Goal: Find specific page/section: Find specific page/section

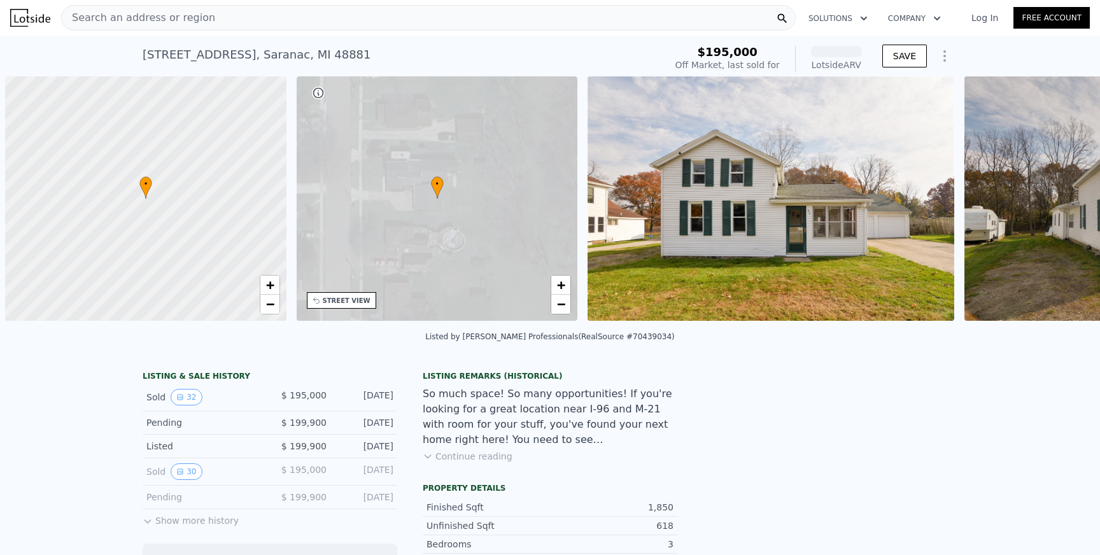
scroll to position [0, 5]
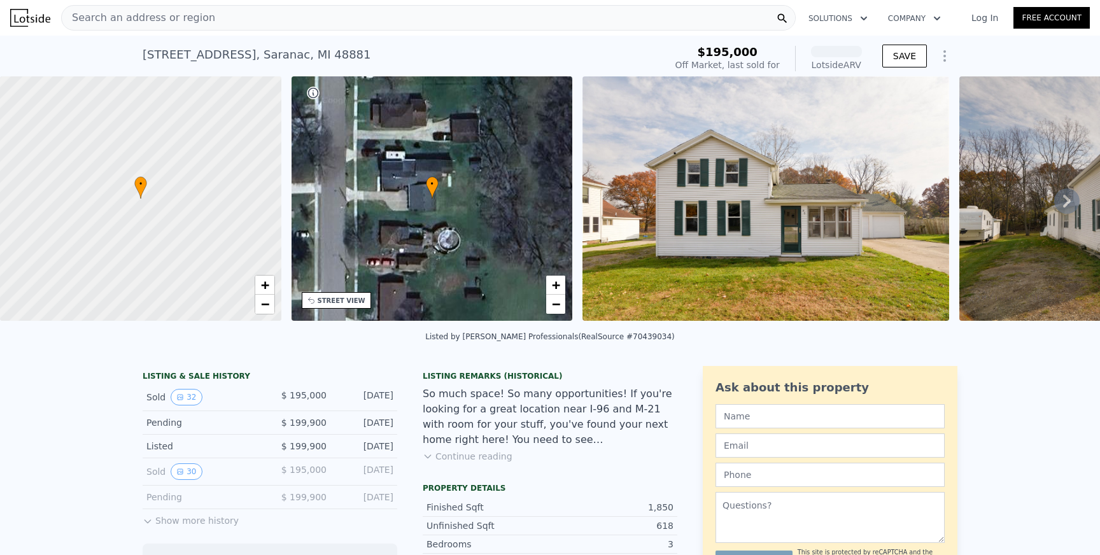
click at [302, 17] on div "Search an address or region" at bounding box center [428, 17] width 735 height 25
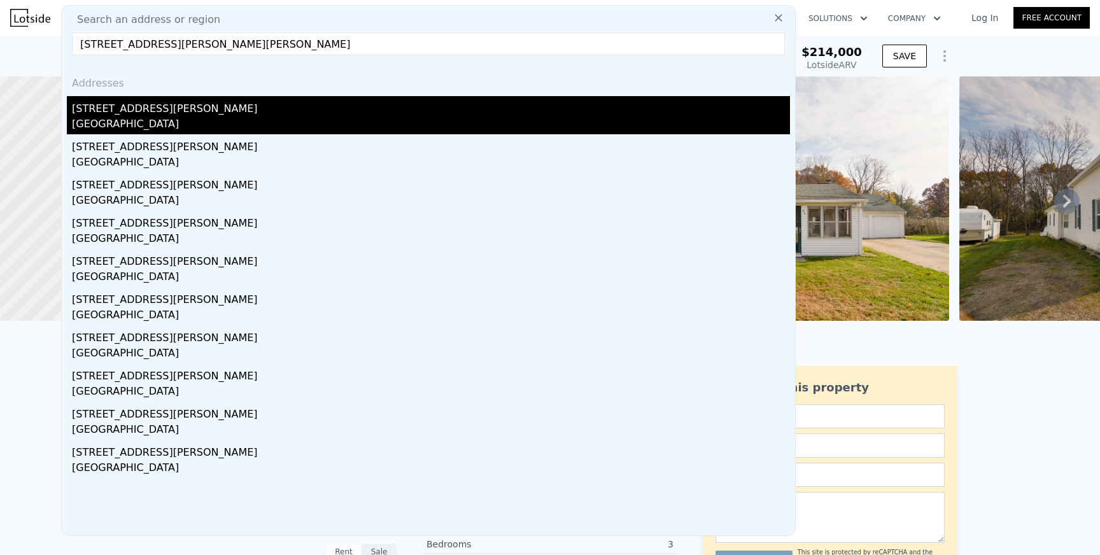
type input "[STREET_ADDRESS][PERSON_NAME][PERSON_NAME]"
click at [179, 118] on div "[GEOGRAPHIC_DATA]" at bounding box center [431, 125] width 718 height 18
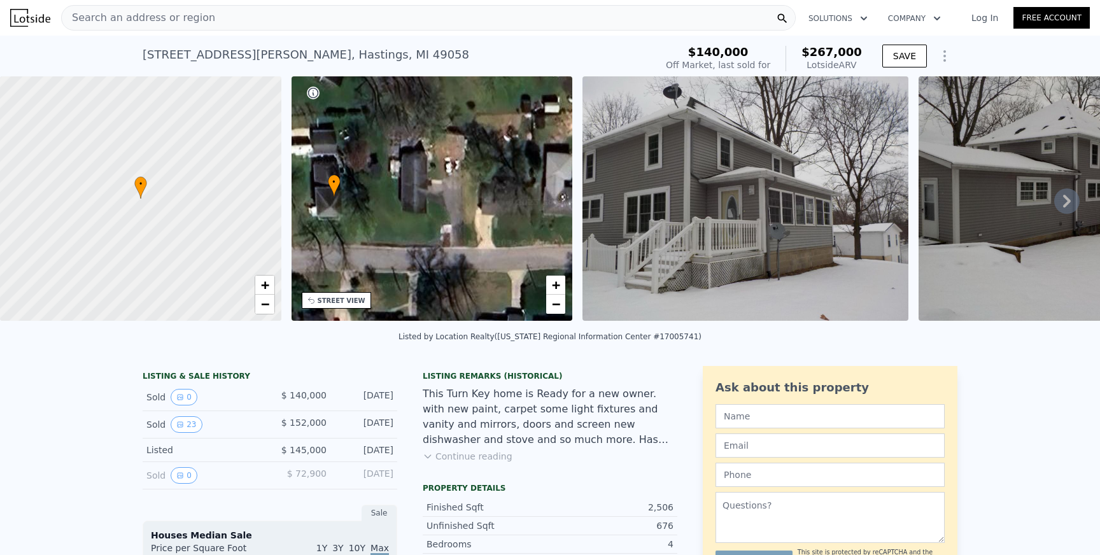
drag, startPoint x: 493, startPoint y: 221, endPoint x: 390, endPoint y: 216, distance: 102.6
click at [390, 216] on div "• + −" at bounding box center [432, 198] width 281 height 244
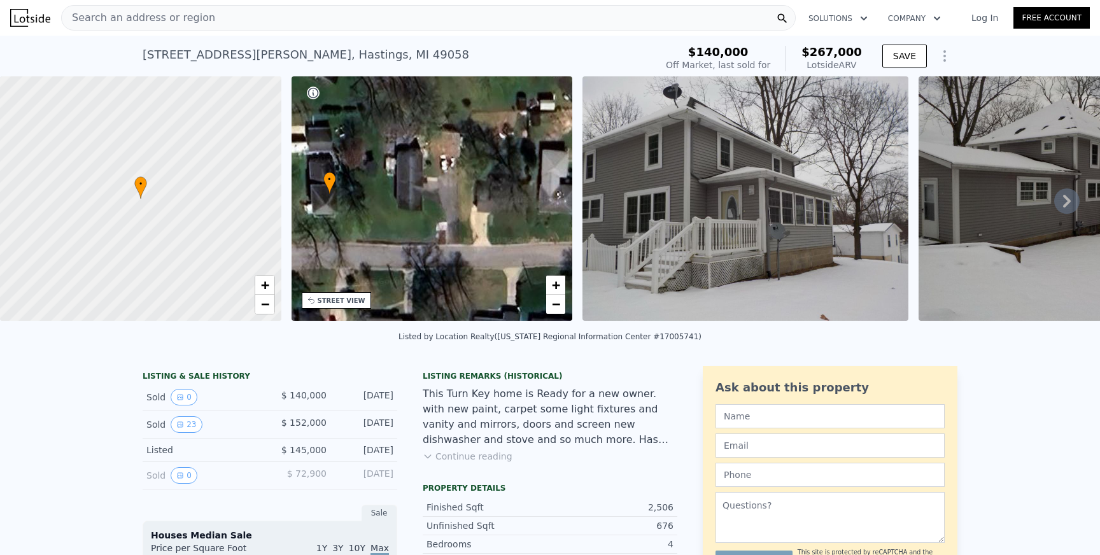
drag, startPoint x: 671, startPoint y: 203, endPoint x: 1099, endPoint y: 152, distance: 431.5
click at [1073, 198] on icon at bounding box center [1066, 200] width 25 height 25
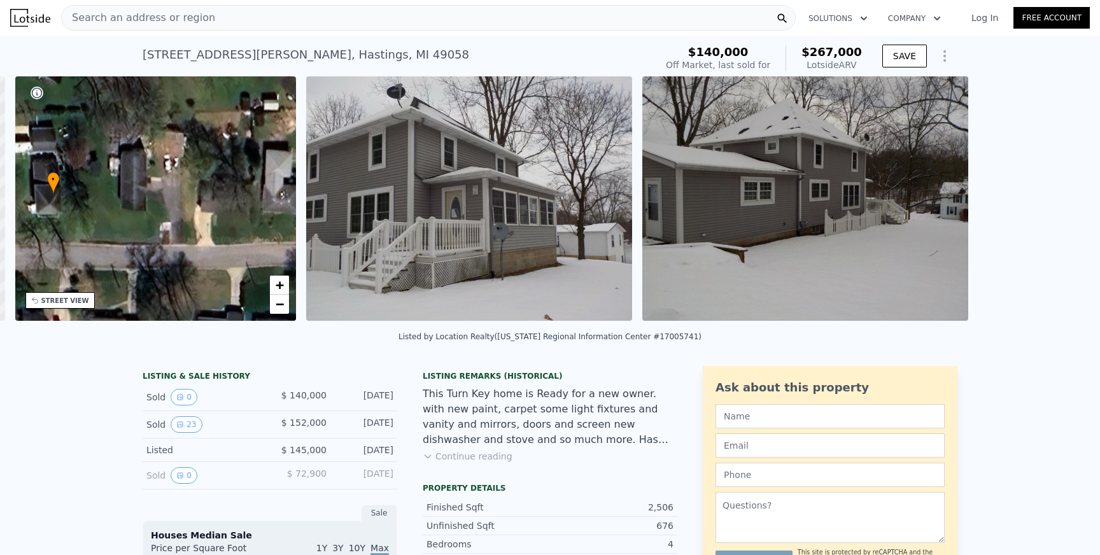
scroll to position [0, 296]
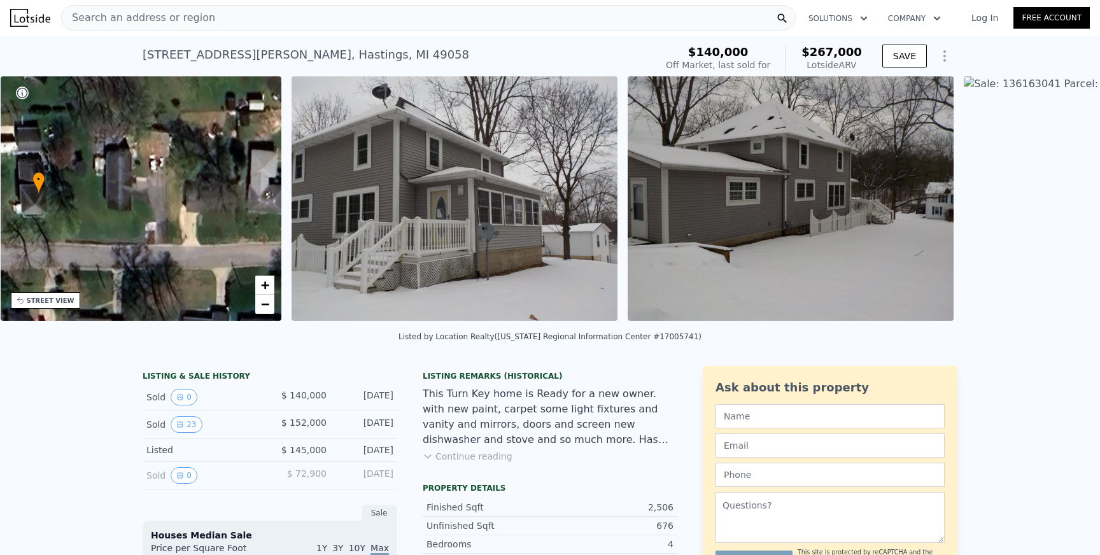
click at [1073, 198] on img at bounding box center [1104, 198] width 281 height 244
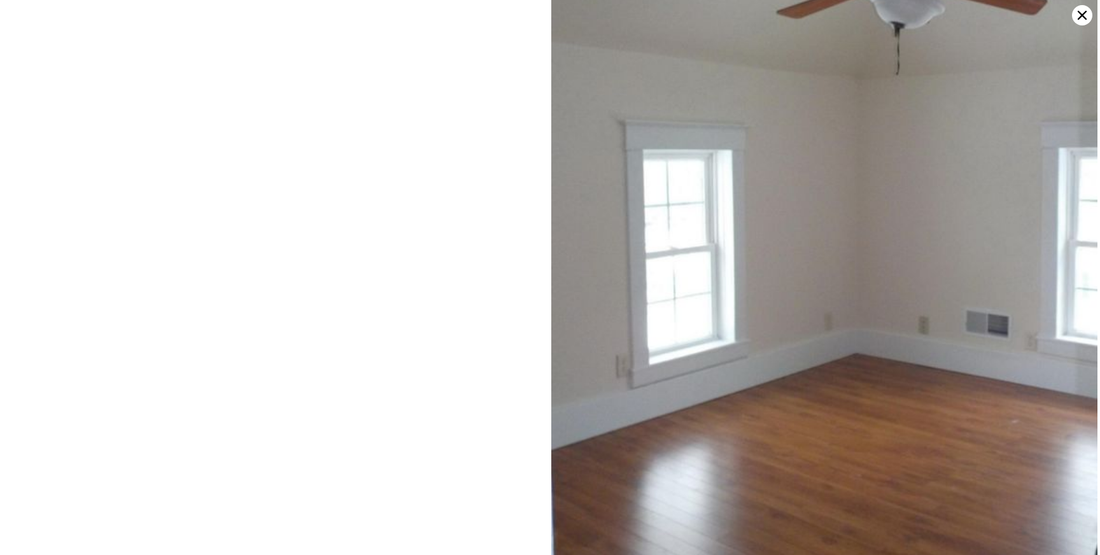
scroll to position [2815, 0]
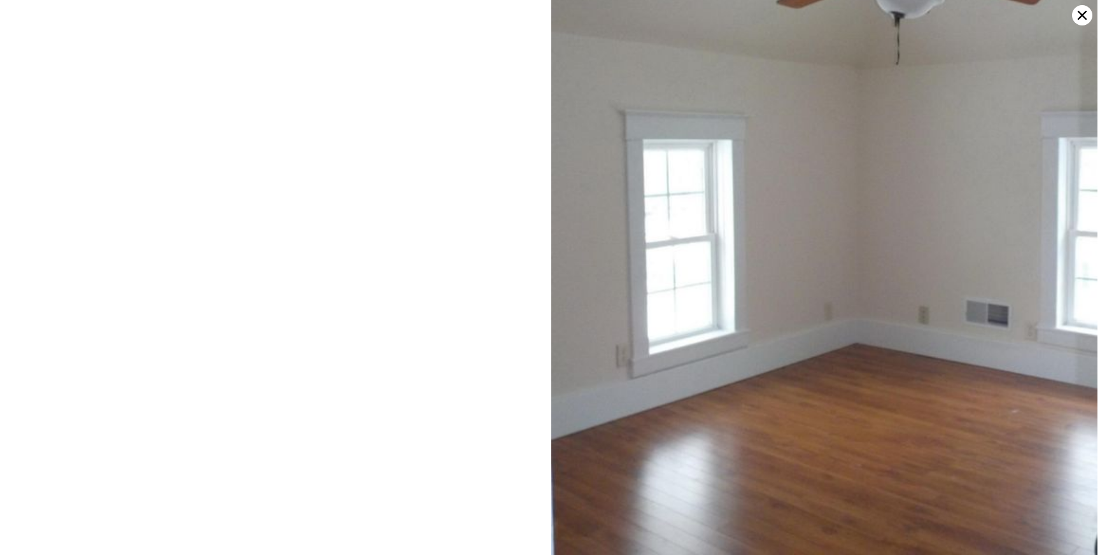
click at [422, 360] on div at bounding box center [550, 277] width 1100 height 555
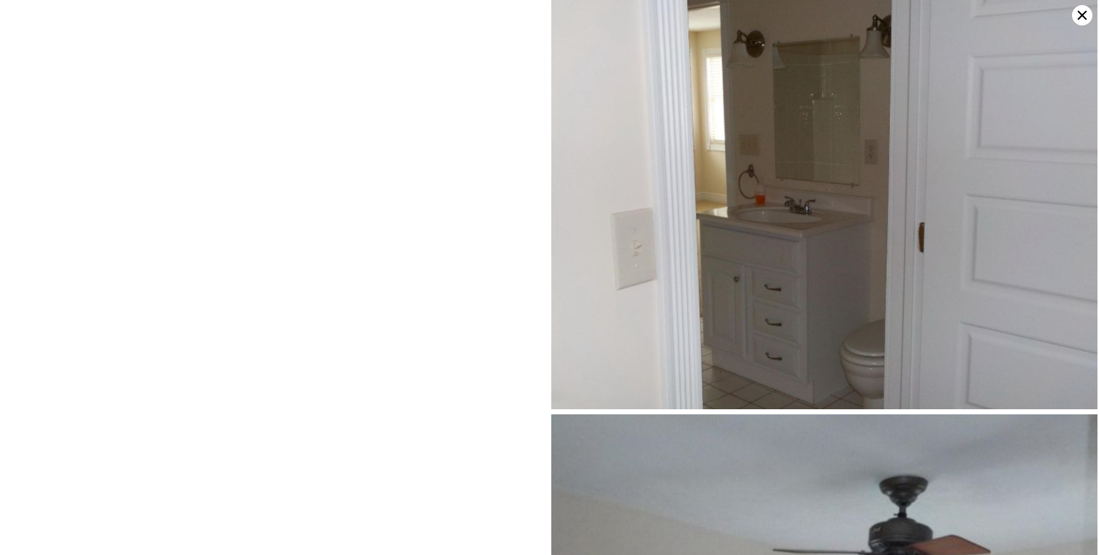
scroll to position [2227, 0]
click at [1082, 14] on icon at bounding box center [1082, 15] width 9 height 9
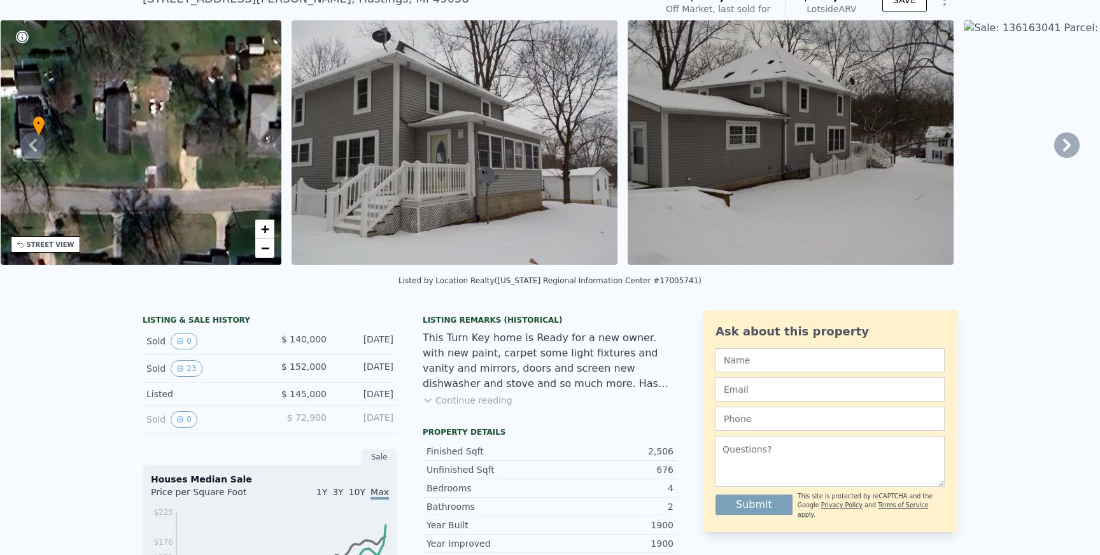
click at [485, 399] on button "Continue reading" at bounding box center [468, 400] width 90 height 13
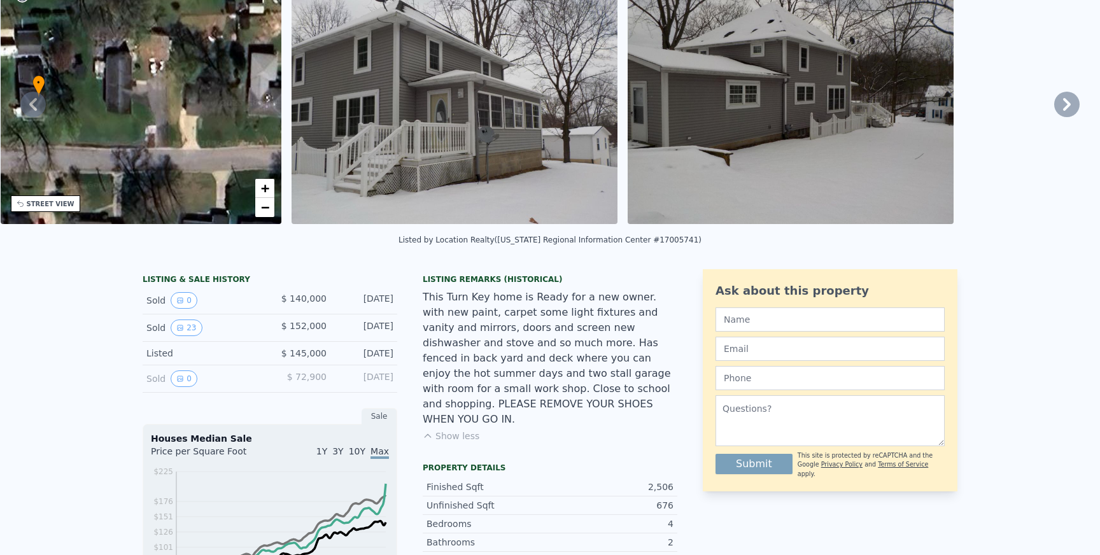
scroll to position [0, 0]
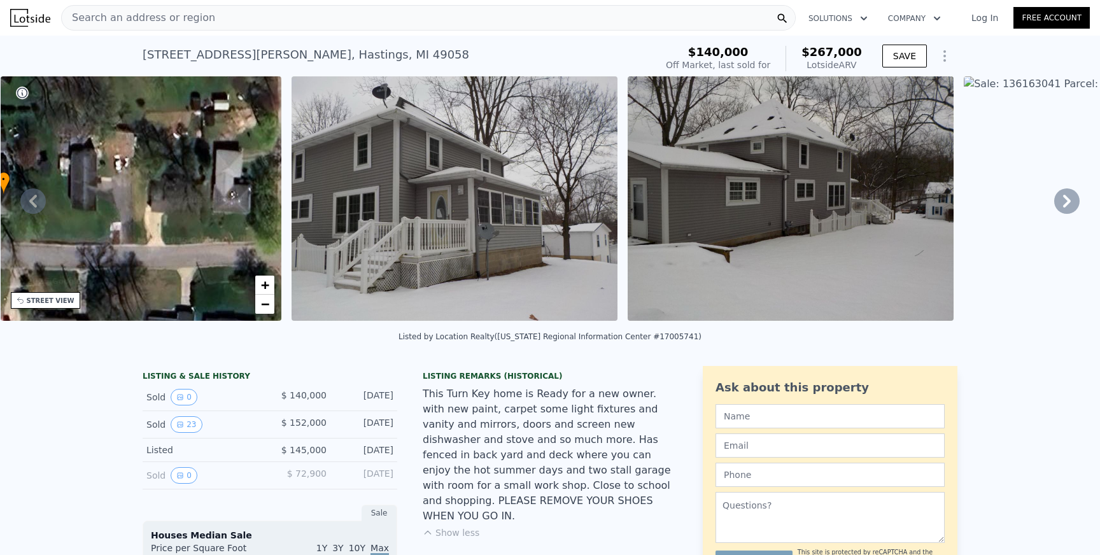
drag, startPoint x: 223, startPoint y: 208, endPoint x: 150, endPoint y: 202, distance: 74.1
click at [149, 202] on div "• + −" at bounding box center [141, 198] width 281 height 244
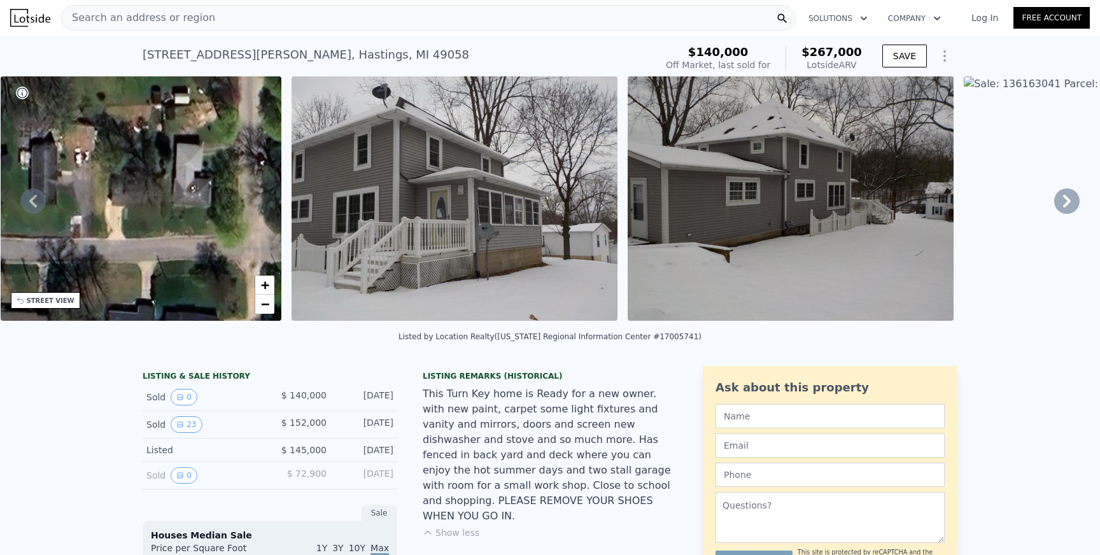
click at [186, 180] on div "• + −" at bounding box center [141, 198] width 281 height 244
click at [194, 193] on div "• + −" at bounding box center [141, 198] width 281 height 244
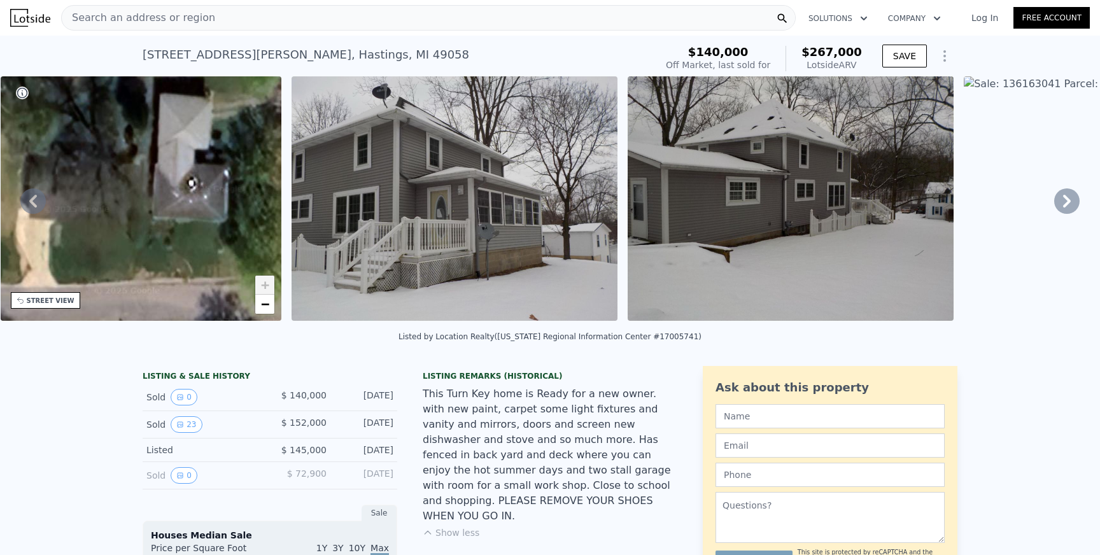
click at [125, 17] on span "Search an address or region" at bounding box center [138, 17] width 153 height 15
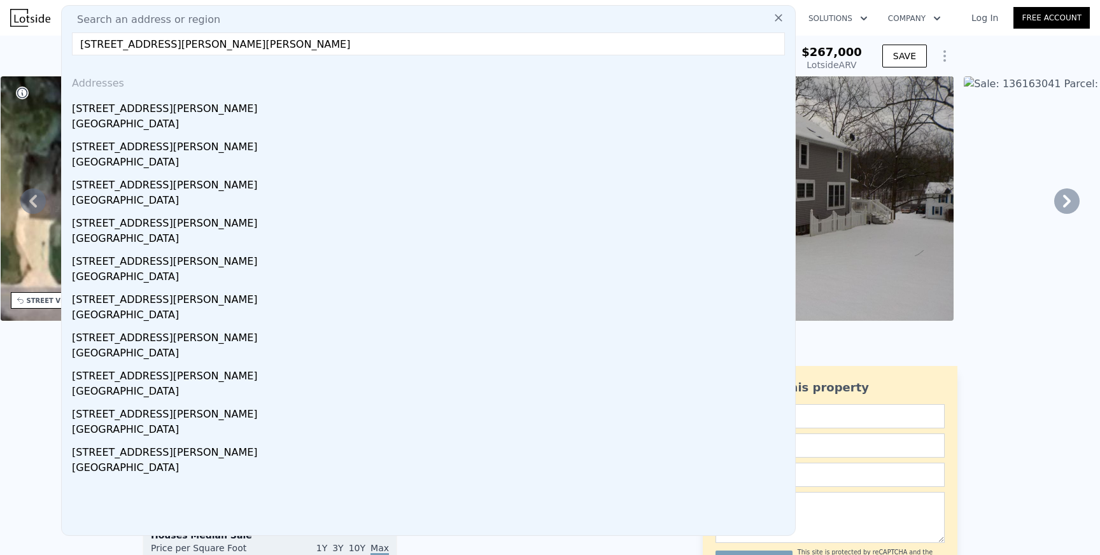
click at [106, 45] on input "[STREET_ADDRESS][PERSON_NAME][PERSON_NAME]" at bounding box center [428, 43] width 713 height 23
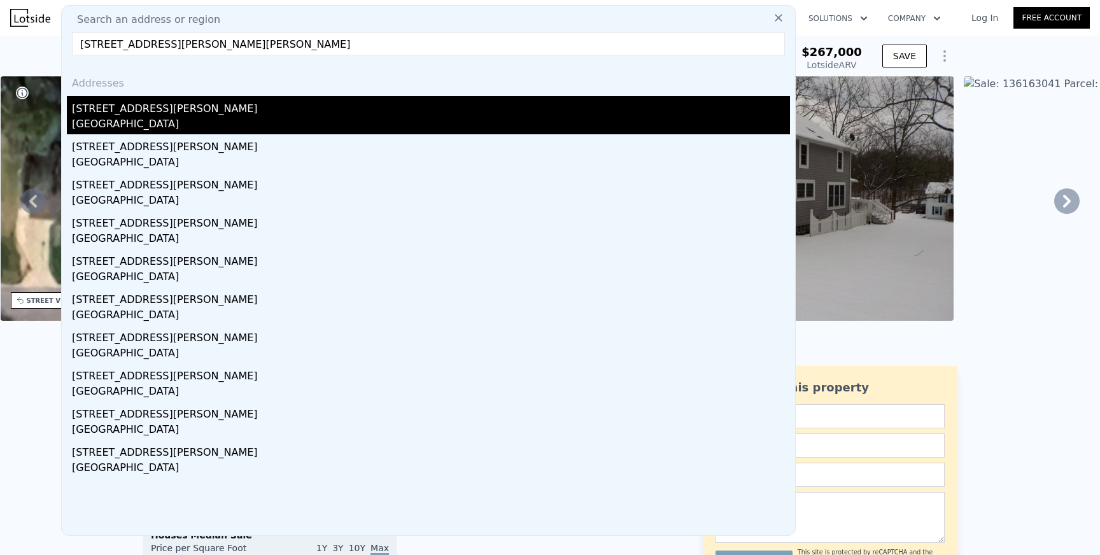
type input "[STREET_ADDRESS][PERSON_NAME][PERSON_NAME]"
click at [133, 119] on div "[GEOGRAPHIC_DATA]" at bounding box center [431, 125] width 718 height 18
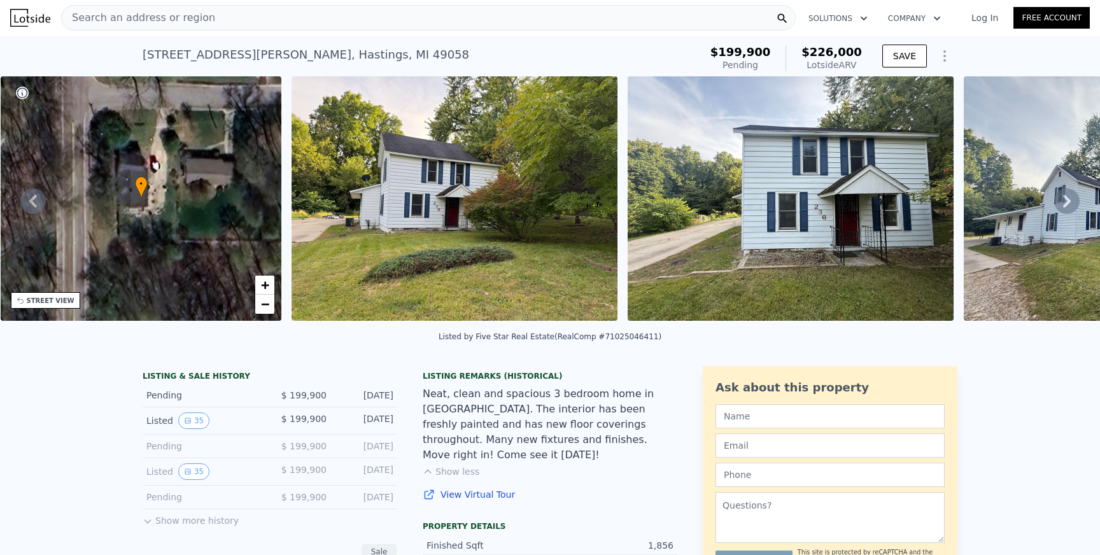
click at [411, 183] on img at bounding box center [455, 198] width 326 height 244
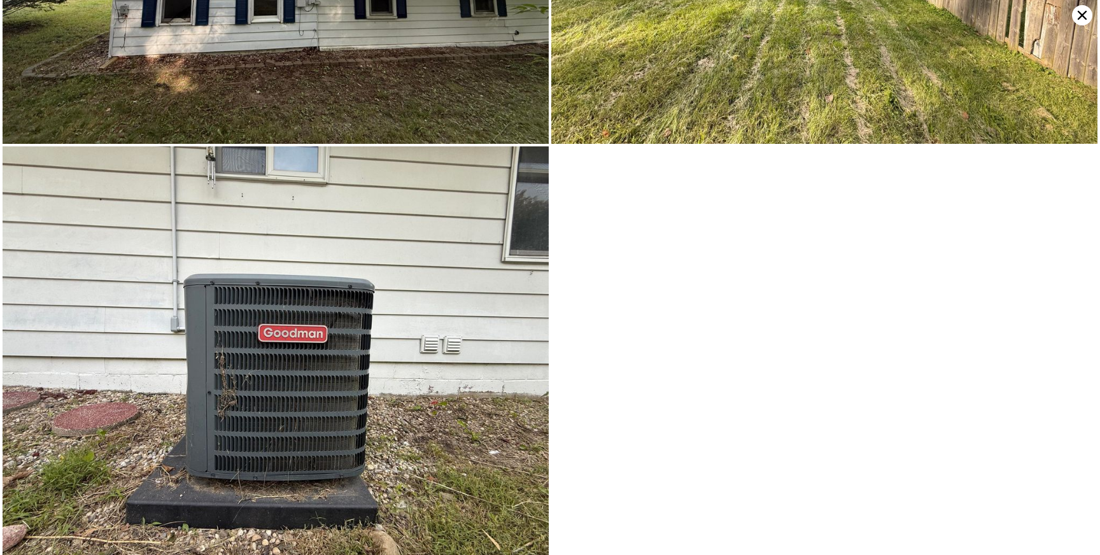
scroll to position [6862, 0]
click at [1085, 17] on icon at bounding box center [1082, 15] width 20 height 20
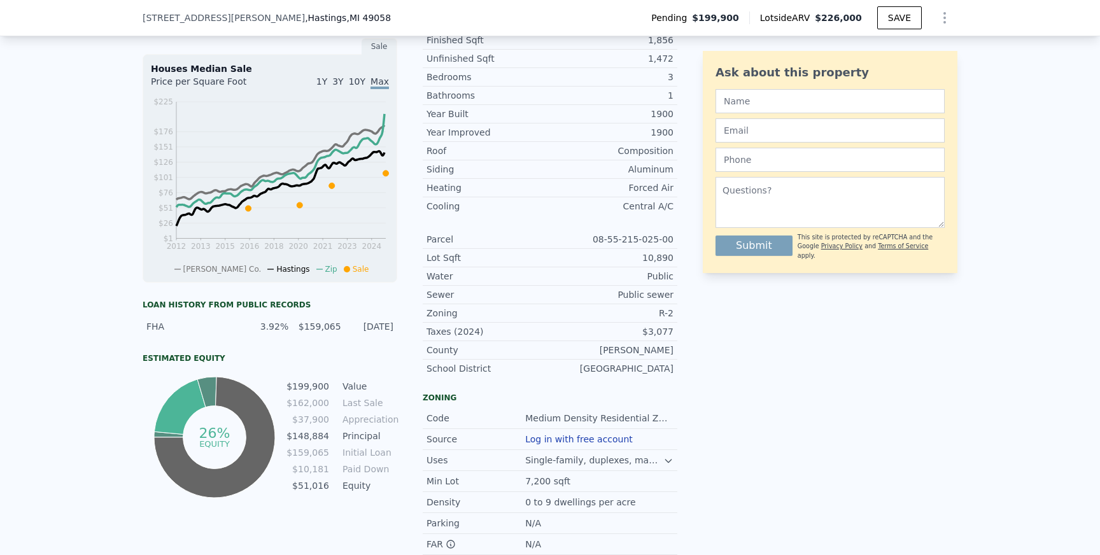
scroll to position [498, 0]
